Goal: Navigation & Orientation: Understand site structure

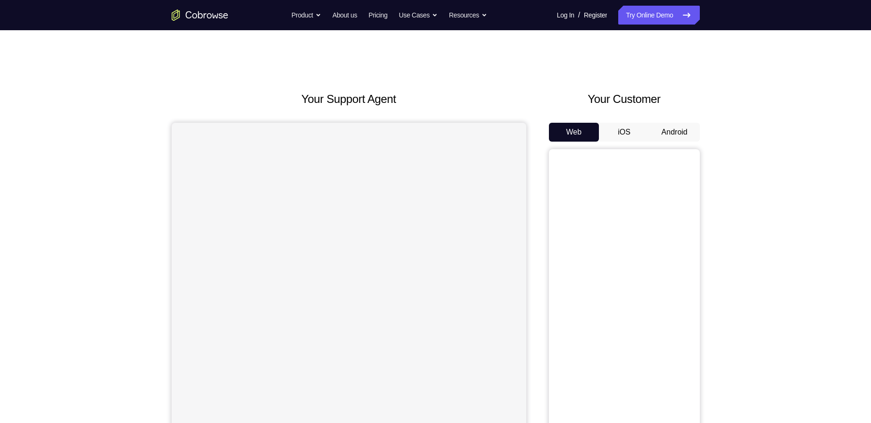
click at [676, 129] on button "Android" at bounding box center [675, 132] width 50 height 19
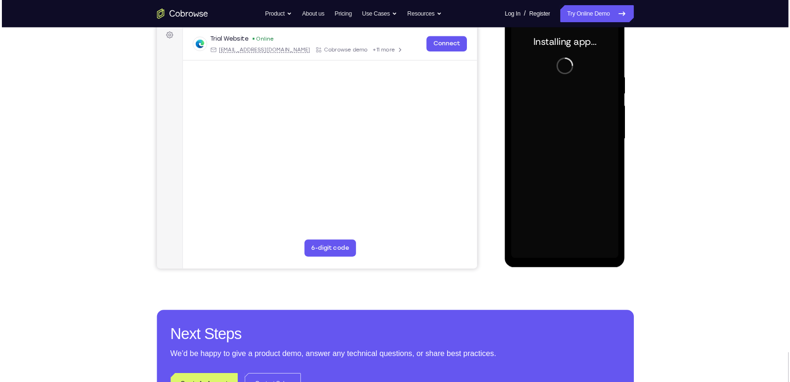
scroll to position [94, 0]
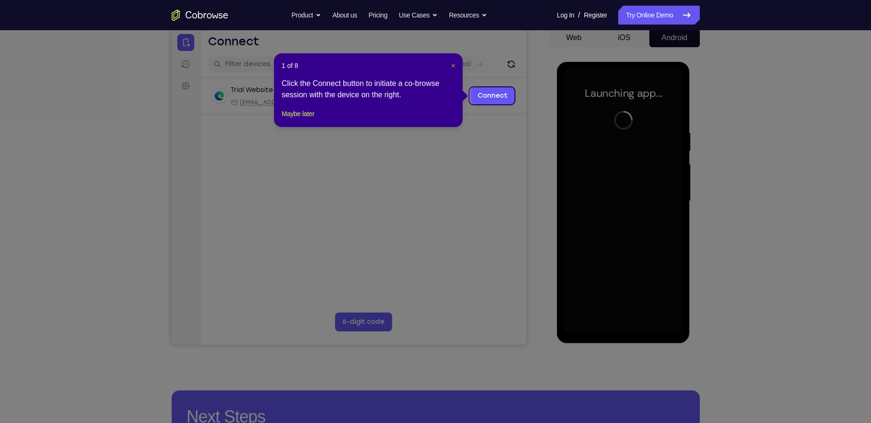
click at [453, 64] on span "×" at bounding box center [453, 66] width 4 height 8
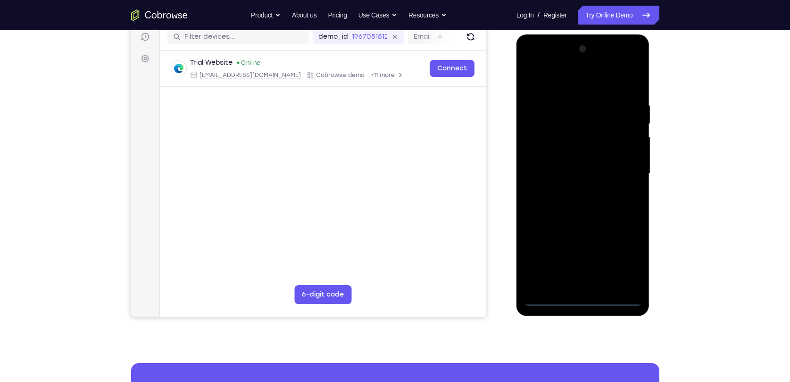
scroll to position [137, 0]
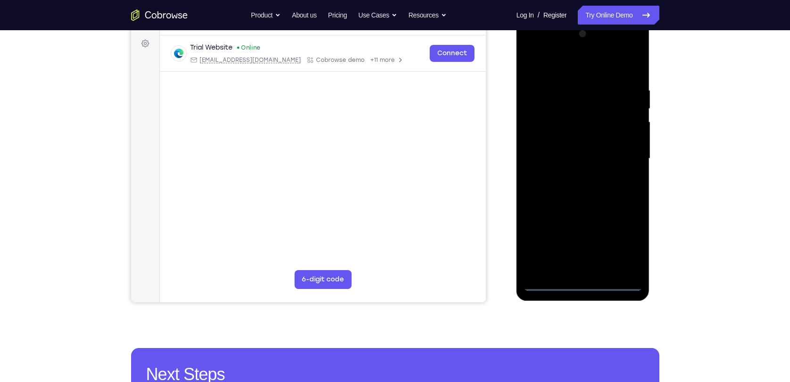
click at [584, 285] on div at bounding box center [583, 158] width 119 height 264
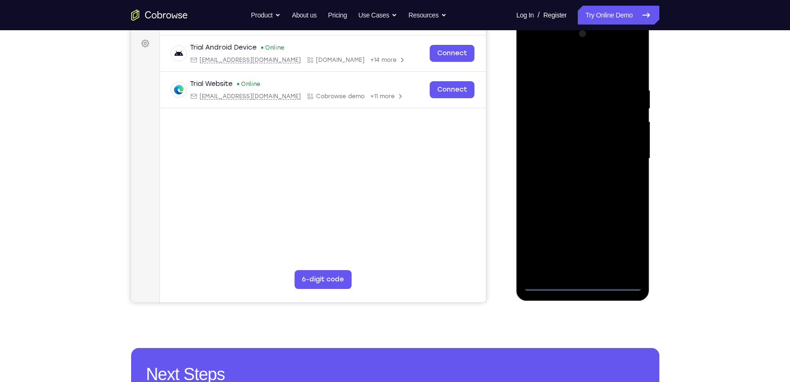
click at [628, 251] on div at bounding box center [583, 158] width 119 height 264
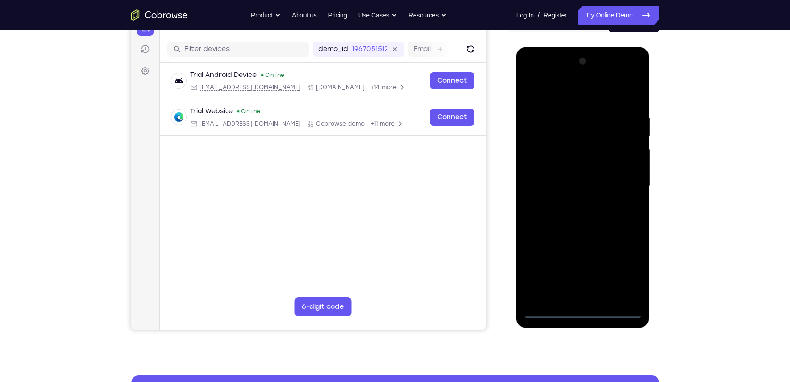
scroll to position [94, 0]
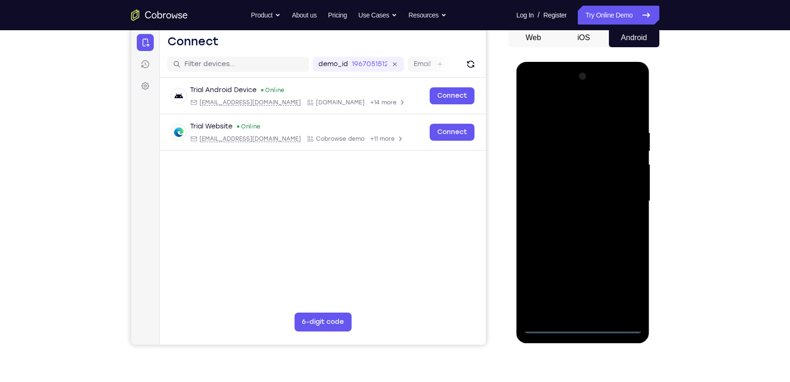
click at [537, 88] on div at bounding box center [583, 201] width 119 height 264
click at [619, 199] on div at bounding box center [583, 201] width 119 height 264
click at [572, 216] on div at bounding box center [583, 201] width 119 height 264
click at [567, 191] on div at bounding box center [583, 201] width 119 height 264
click at [583, 184] on div at bounding box center [583, 201] width 119 height 264
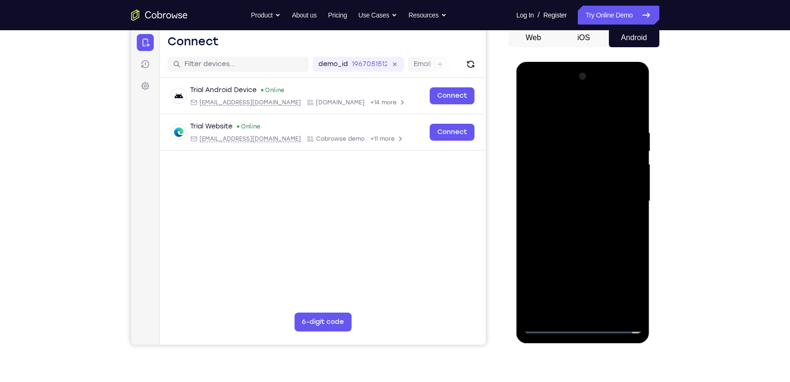
click at [608, 200] on div at bounding box center [583, 201] width 119 height 264
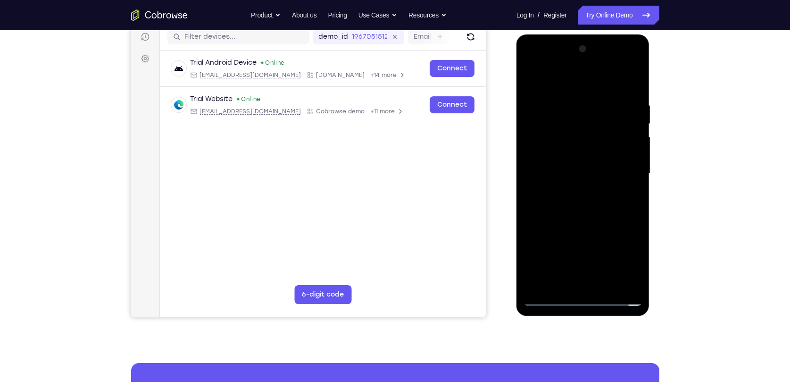
scroll to position [137, 0]
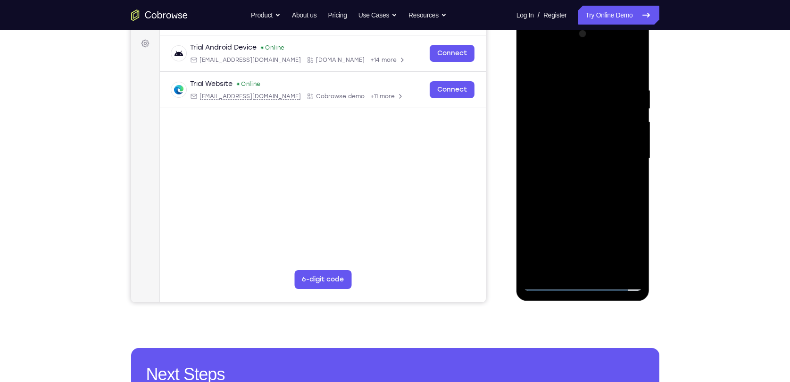
click at [586, 199] on div at bounding box center [583, 158] width 119 height 264
drag, startPoint x: 605, startPoint y: 197, endPoint x: 606, endPoint y: 134, distance: 63.7
click at [606, 134] on div at bounding box center [583, 158] width 119 height 264
click at [635, 137] on div at bounding box center [583, 158] width 119 height 264
click at [637, 139] on div at bounding box center [583, 158] width 119 height 264
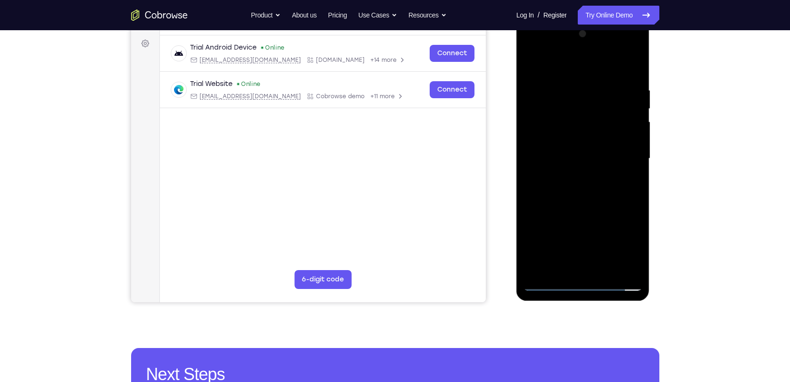
click at [637, 139] on div at bounding box center [583, 158] width 119 height 264
click at [637, 140] on div at bounding box center [583, 158] width 119 height 264
click at [531, 222] on div at bounding box center [583, 158] width 119 height 264
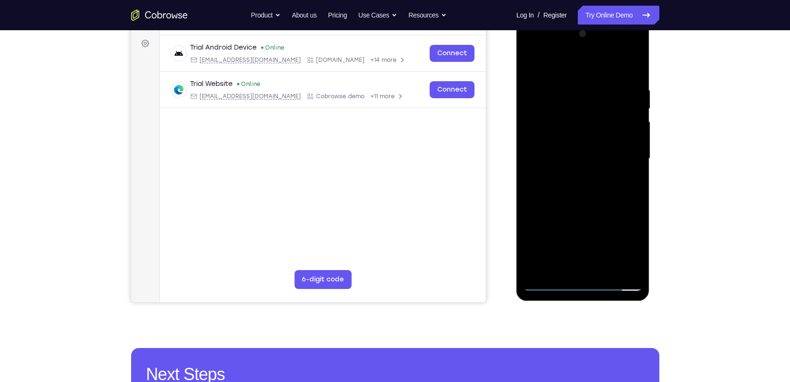
drag, startPoint x: 605, startPoint y: 199, endPoint x: 609, endPoint y: 98, distance: 101.0
click at [609, 98] on div at bounding box center [583, 158] width 119 height 264
click at [634, 268] on div at bounding box center [583, 158] width 119 height 264
click at [608, 269] on div at bounding box center [583, 158] width 119 height 264
click at [596, 209] on div at bounding box center [583, 158] width 119 height 264
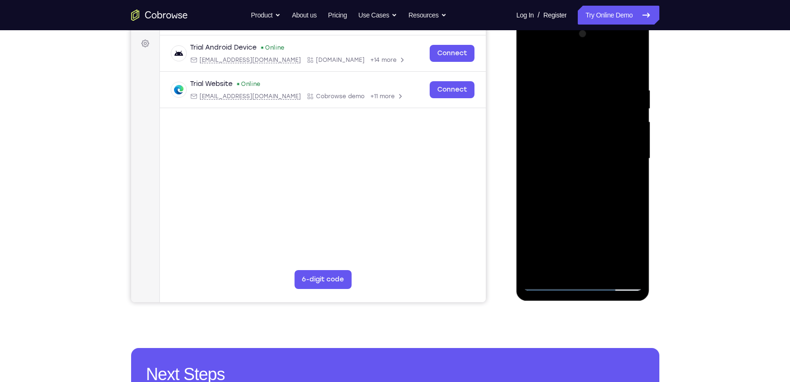
click at [603, 157] on div at bounding box center [583, 158] width 119 height 264
click at [567, 267] on div at bounding box center [583, 158] width 119 height 264
click at [635, 246] on div at bounding box center [583, 158] width 119 height 264
click at [634, 251] on div at bounding box center [583, 158] width 119 height 264
click at [627, 180] on div at bounding box center [583, 158] width 119 height 264
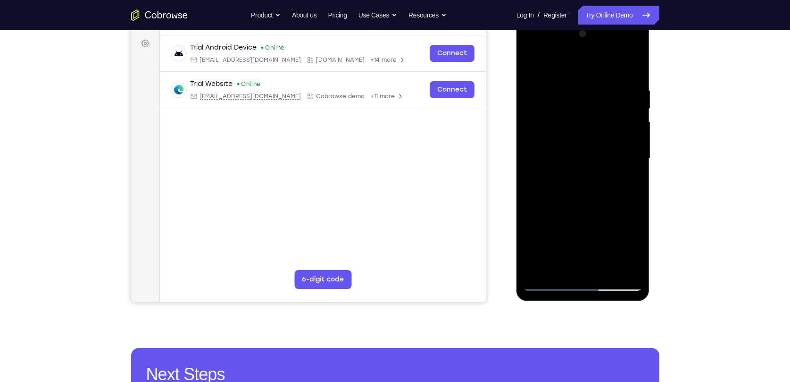
click at [529, 67] on div at bounding box center [583, 158] width 119 height 264
click at [619, 154] on div at bounding box center [583, 158] width 119 height 264
click at [533, 65] on div at bounding box center [583, 158] width 119 height 264
click at [533, 63] on div at bounding box center [583, 158] width 119 height 264
drag, startPoint x: 570, startPoint y: 97, endPoint x: 567, endPoint y: 157, distance: 60.0
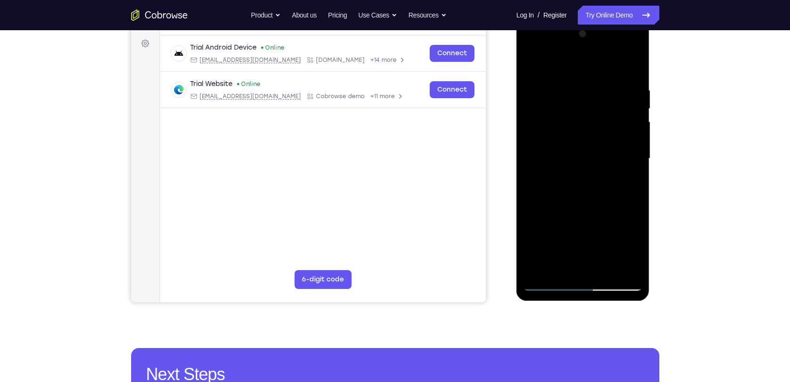
click at [567, 157] on div at bounding box center [583, 158] width 119 height 264
click at [572, 86] on div at bounding box center [583, 158] width 119 height 264
click at [634, 143] on div at bounding box center [583, 158] width 119 height 264
click at [631, 174] on div at bounding box center [583, 158] width 119 height 264
click at [633, 172] on div at bounding box center [583, 158] width 119 height 264
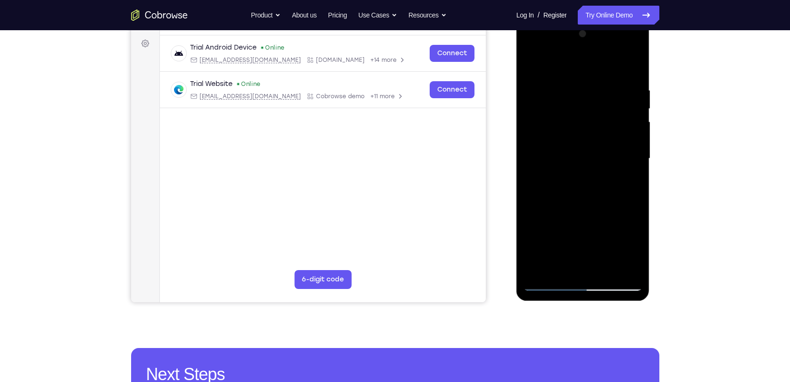
click at [635, 169] on div at bounding box center [583, 158] width 119 height 264
click at [625, 143] on div at bounding box center [583, 158] width 119 height 264
click at [631, 65] on div at bounding box center [583, 158] width 119 height 264
click at [633, 64] on div at bounding box center [583, 158] width 119 height 264
click at [540, 269] on div at bounding box center [583, 158] width 119 height 264
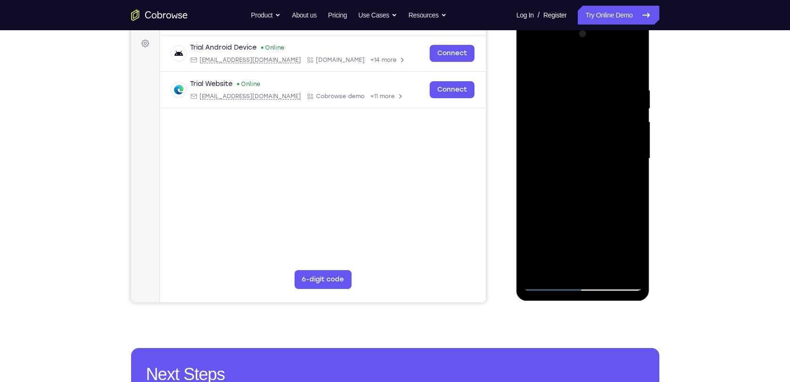
drag, startPoint x: 596, startPoint y: 212, endPoint x: 592, endPoint y: 75, distance: 137.8
click at [592, 75] on div at bounding box center [583, 158] width 119 height 264
drag, startPoint x: 591, startPoint y: 168, endPoint x: 585, endPoint y: 72, distance: 96.9
click at [585, 74] on div at bounding box center [583, 158] width 119 height 264
